Goal: Complete application form

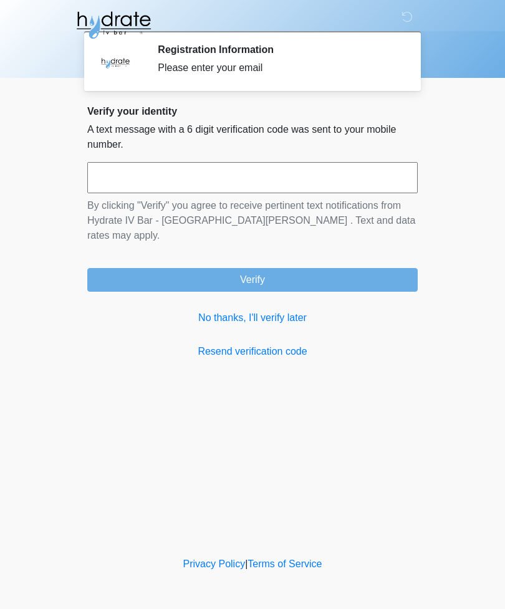
click at [344, 179] on input "text" at bounding box center [252, 177] width 331 height 31
type input "******"
click at [350, 268] on button "Verify" at bounding box center [252, 280] width 331 height 24
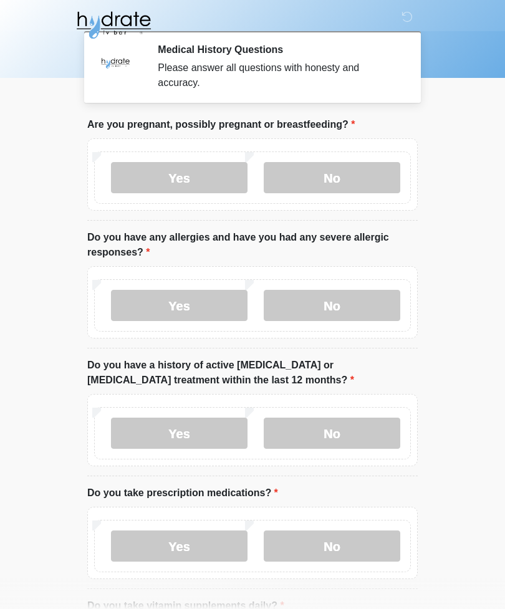
click at [364, 171] on label "No" at bounding box center [332, 177] width 137 height 31
click at [374, 304] on label "No" at bounding box center [332, 305] width 137 height 31
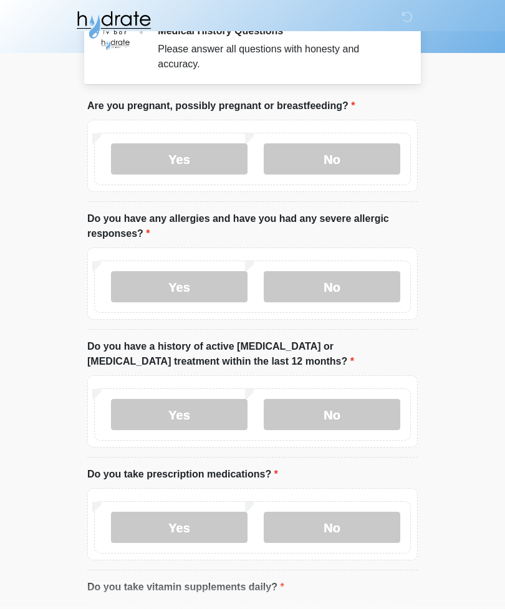
scroll to position [29, 0]
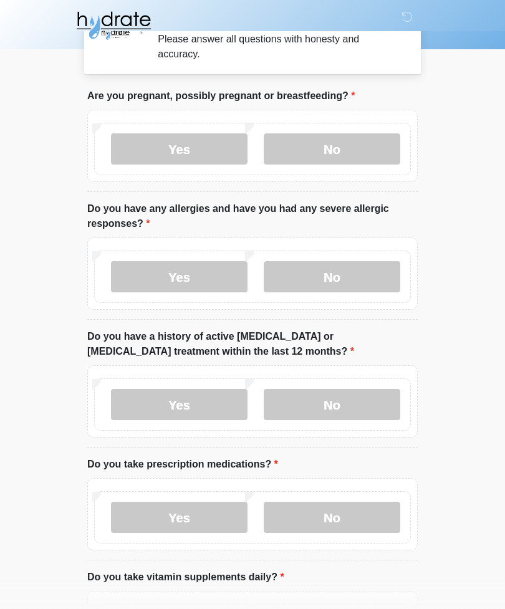
click at [376, 399] on label "No" at bounding box center [332, 404] width 137 height 31
click at [371, 511] on label "No" at bounding box center [332, 517] width 137 height 31
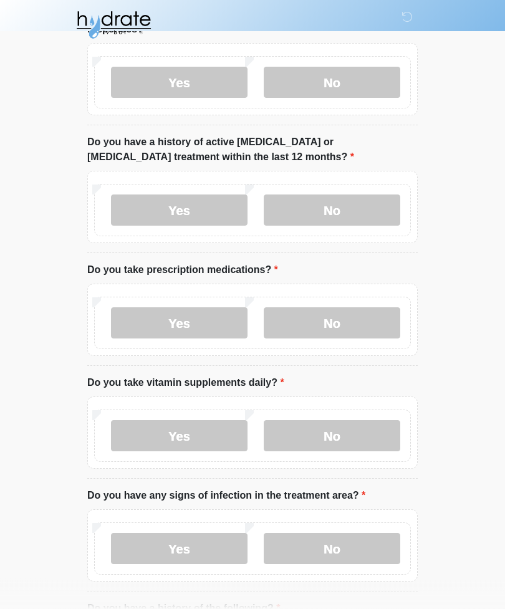
click at [371, 437] on label "No" at bounding box center [332, 436] width 137 height 31
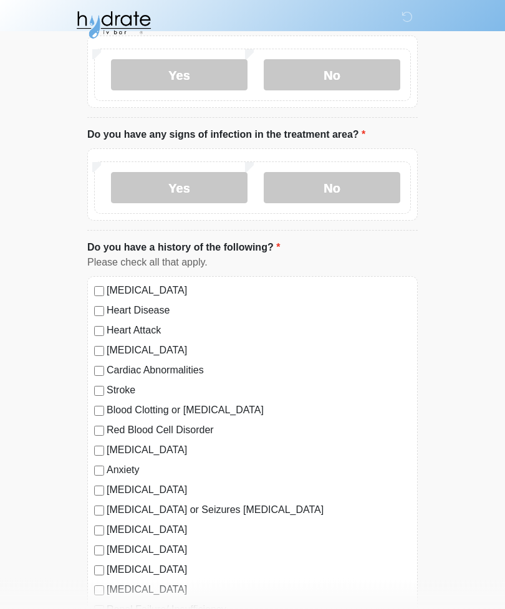
click at [374, 185] on label "No" at bounding box center [332, 188] width 137 height 31
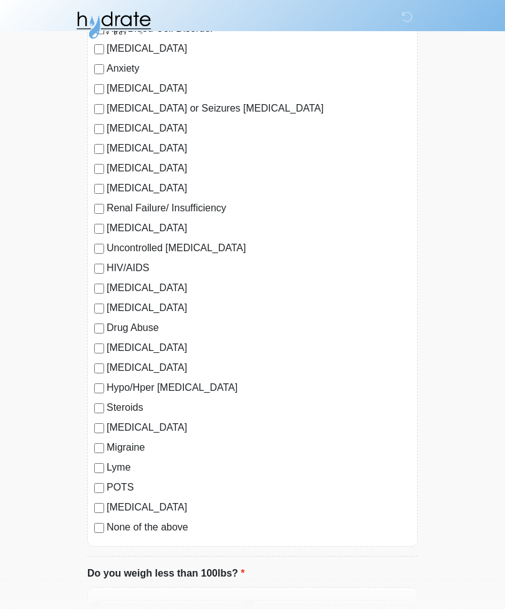
scroll to position [989, 0]
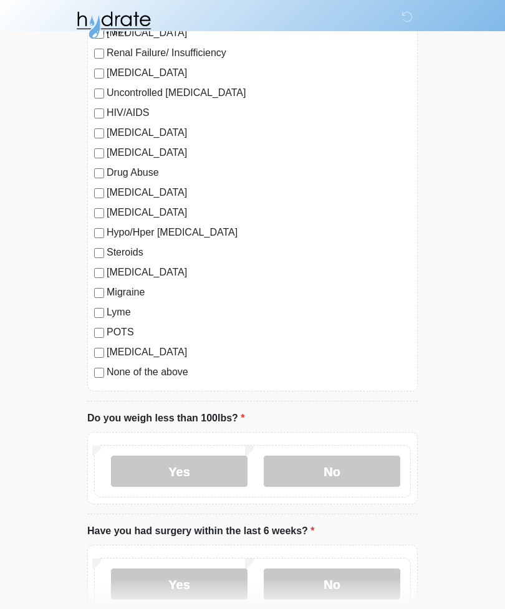
click at [337, 477] on label "No" at bounding box center [332, 471] width 137 height 31
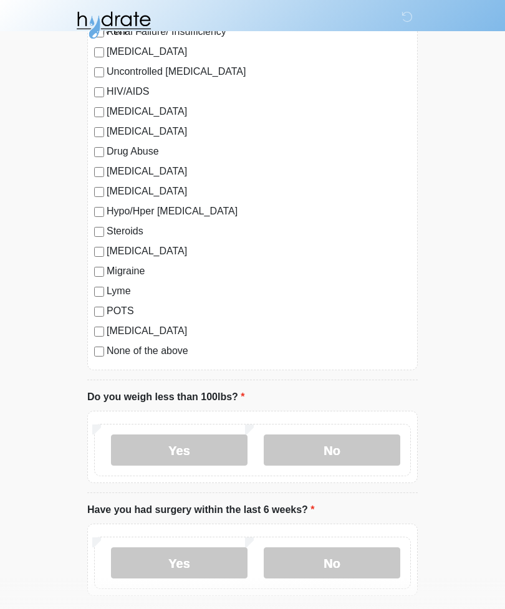
scroll to position [1218, 0]
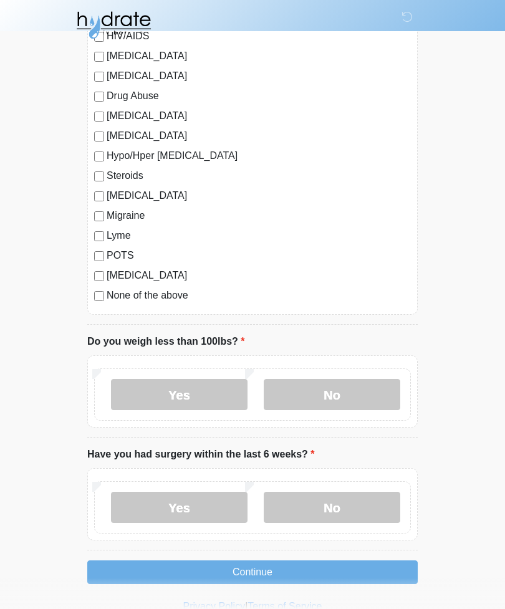
click at [210, 501] on label "Yes" at bounding box center [179, 507] width 137 height 31
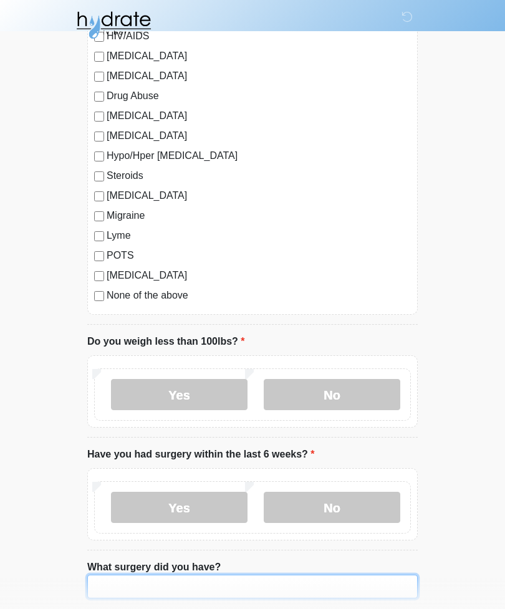
click at [293, 581] on input "What surgery did you have?" at bounding box center [252, 587] width 331 height 24
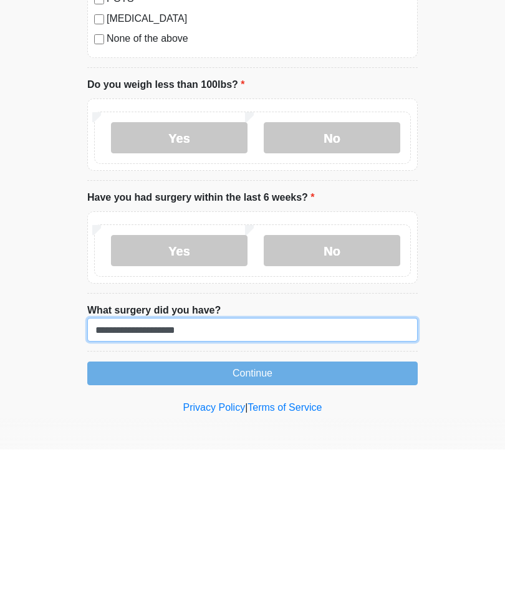
type input "**********"
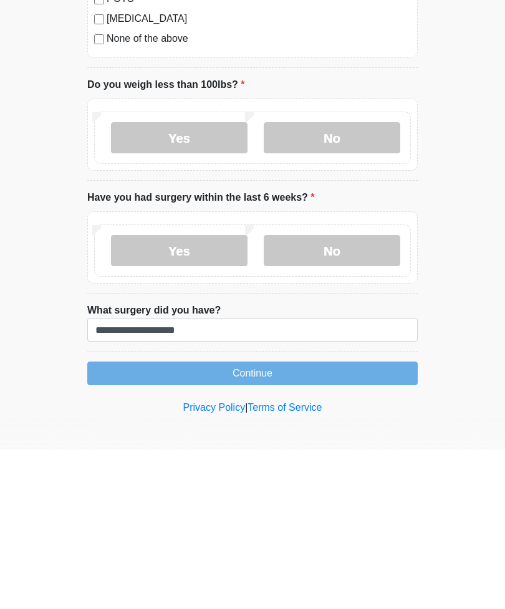
click at [374, 521] on button "Continue" at bounding box center [252, 533] width 331 height 24
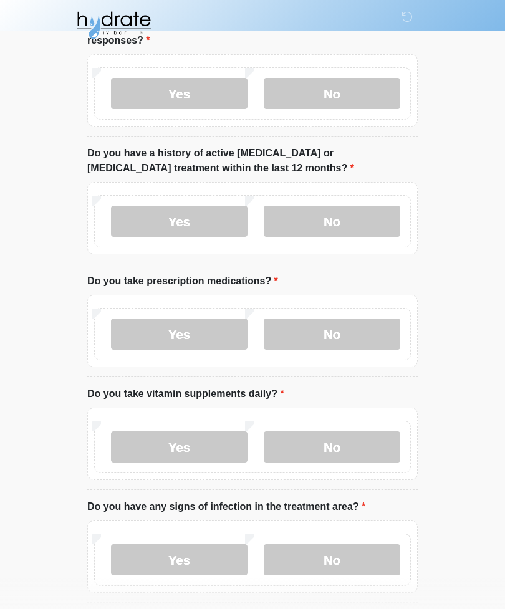
scroll to position [0, 0]
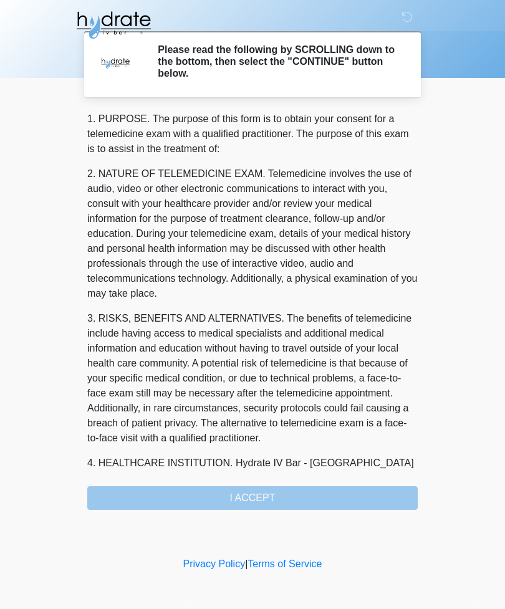
click at [385, 500] on div "1. PURPOSE. The purpose of this form is to obtain your consent for a telemedici…" at bounding box center [252, 311] width 331 height 399
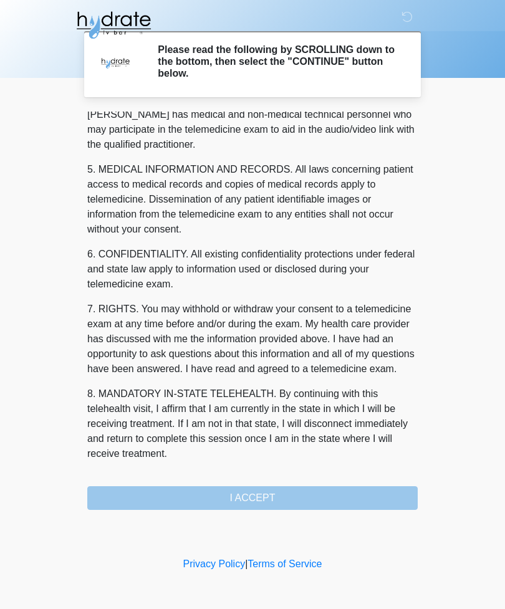
click at [326, 501] on button "I ACCEPT" at bounding box center [252, 499] width 331 height 24
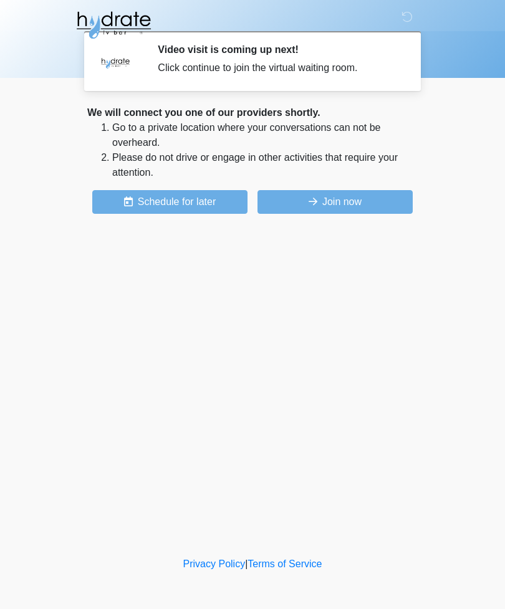
click at [382, 198] on button "Join now" at bounding box center [335, 202] width 155 height 24
